Goal: Information Seeking & Learning: Learn about a topic

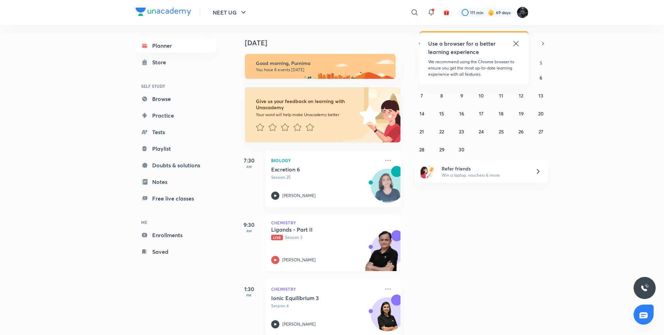
click at [276, 255] on div "Ligands - Part II Live Session 3 Ramesh Sharda" at bounding box center [325, 245] width 109 height 38
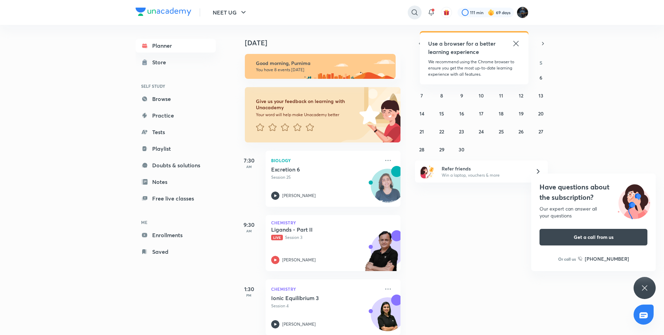
click at [416, 10] on icon at bounding box center [414, 12] width 8 height 8
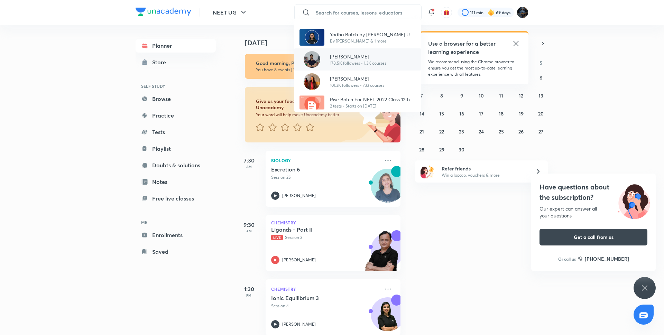
click at [323, 61] on div at bounding box center [311, 59] width 25 height 17
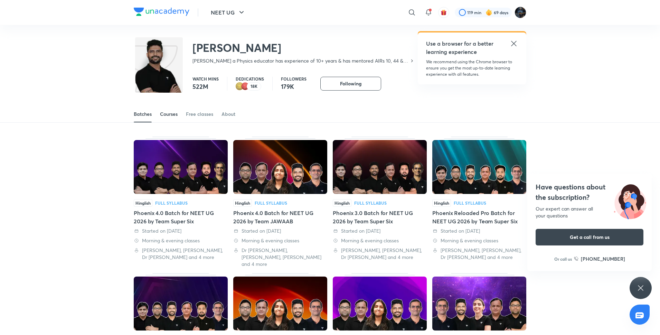
click at [171, 115] on div "Courses" at bounding box center [169, 114] width 18 height 7
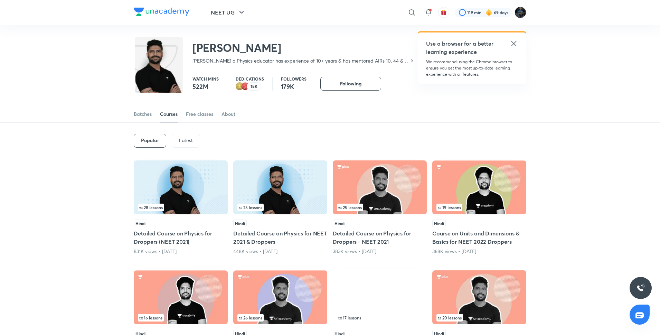
click at [182, 145] on div "Latest" at bounding box center [186, 141] width 28 height 14
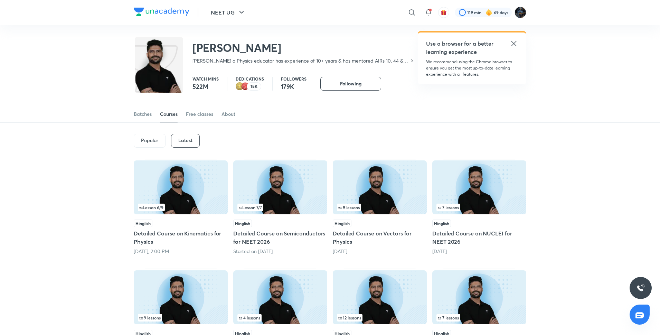
click at [194, 185] on img at bounding box center [181, 187] width 94 height 54
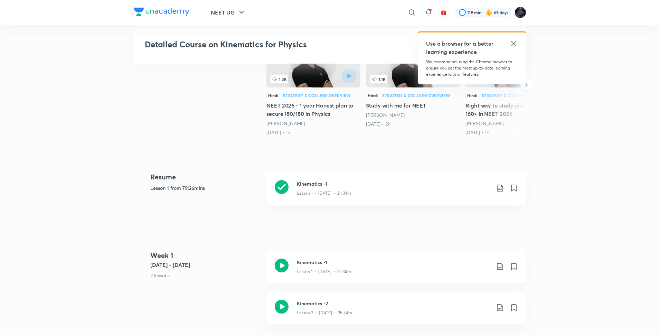
scroll to position [188, 0]
